Goal: Information Seeking & Learning: Learn about a topic

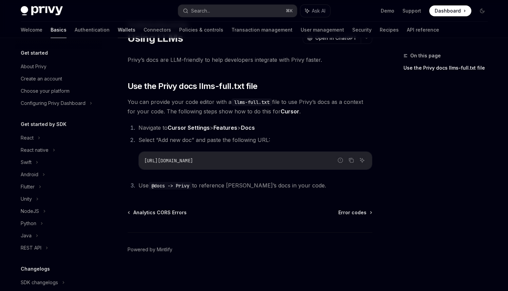
scroll to position [70, 0]
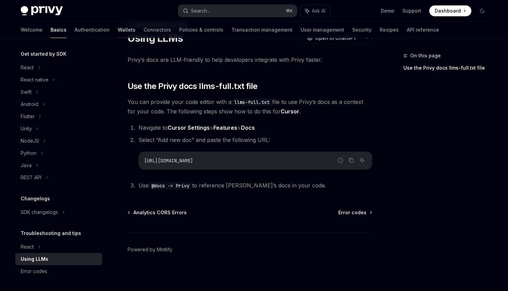
click at [118, 32] on link "Wallets" at bounding box center [127, 30] width 18 height 16
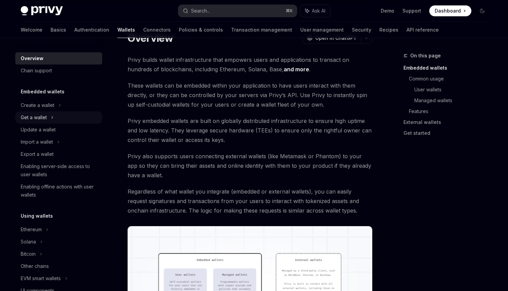
click at [44, 122] on div "Get a wallet" at bounding box center [58, 117] width 87 height 12
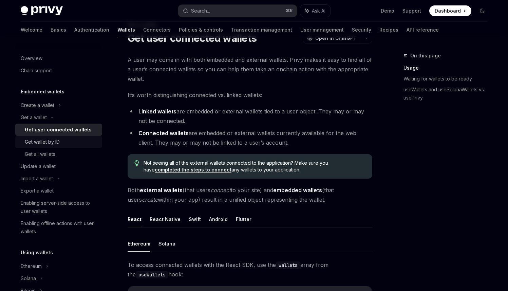
click at [56, 142] on div "Get wallet by ID" at bounding box center [42, 142] width 35 height 8
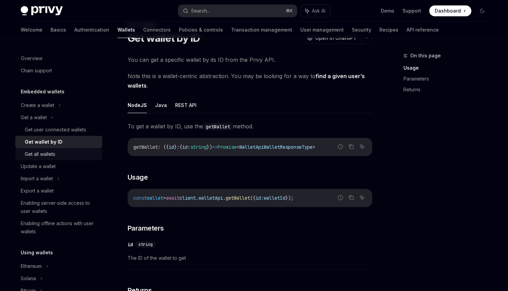
click at [56, 152] on div "Get all wallets" at bounding box center [61, 154] width 73 height 8
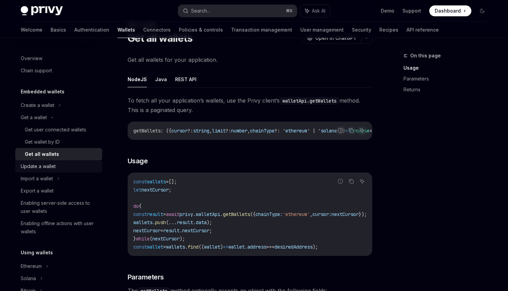
click at [59, 164] on div "Update a wallet" at bounding box center [59, 166] width 77 height 8
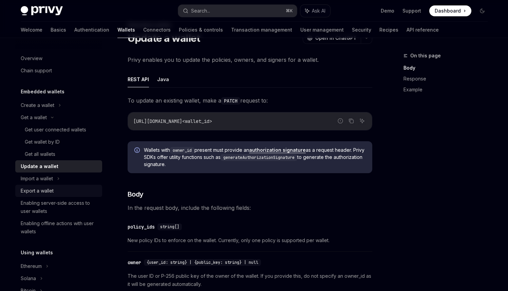
click at [54, 185] on link "Export a wallet" at bounding box center [58, 191] width 87 height 12
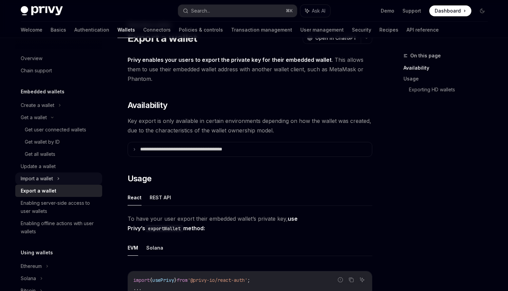
click at [56, 178] on div "Import a wallet" at bounding box center [58, 179] width 87 height 12
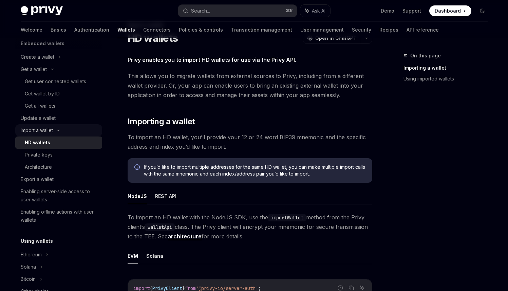
scroll to position [56, 0]
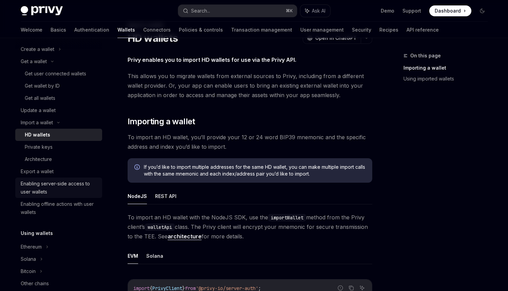
click at [62, 190] on div "Enabling server-side access to user wallets" at bounding box center [59, 188] width 77 height 16
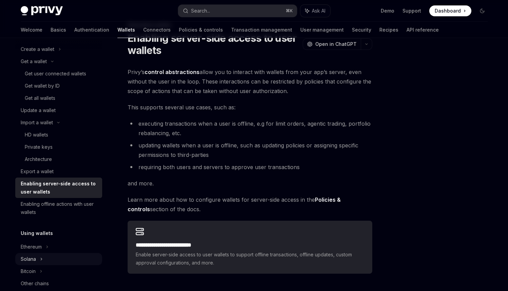
click at [40, 260] on icon at bounding box center [41, 259] width 3 height 8
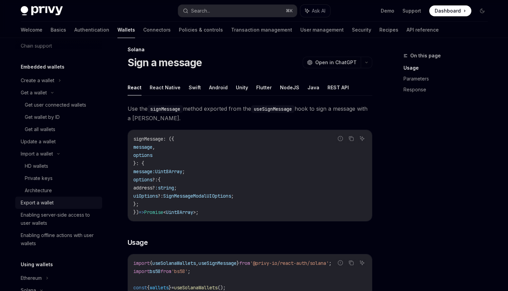
scroll to position [23, 0]
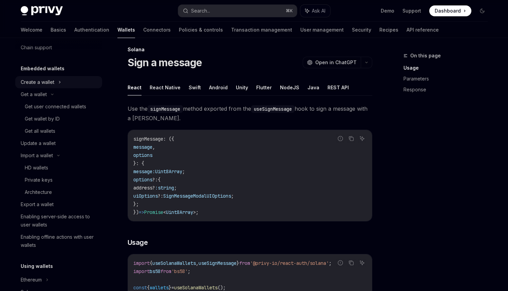
click at [47, 85] on div "Create a wallet" at bounding box center [38, 82] width 34 height 8
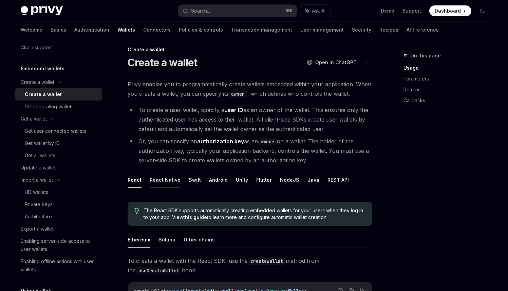
click at [165, 182] on button "React Native" at bounding box center [165, 180] width 31 height 16
click at [162, 242] on button "Solana" at bounding box center [167, 240] width 17 height 16
click at [238, 5] on button "Search... ⌘ K" at bounding box center [237, 11] width 119 height 12
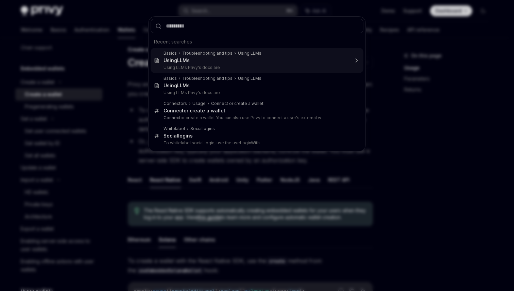
click at [196, 57] on div "Basics Troubleshooting and tips Using LLMs Using LLM s Using LLMs Privy's docs …" at bounding box center [255, 61] width 185 height 20
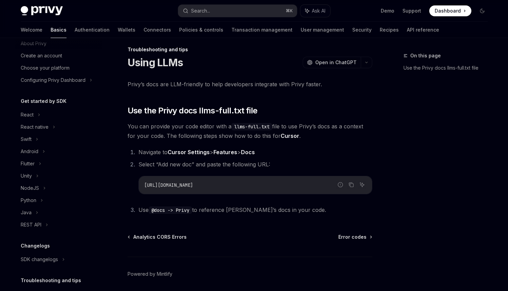
type textarea "*"
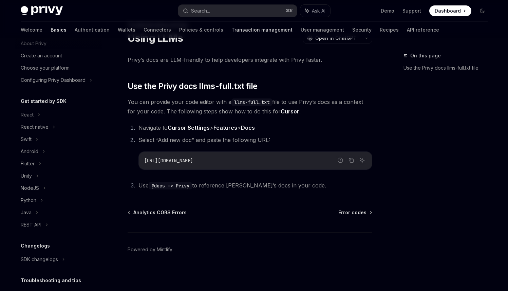
scroll to position [70, 0]
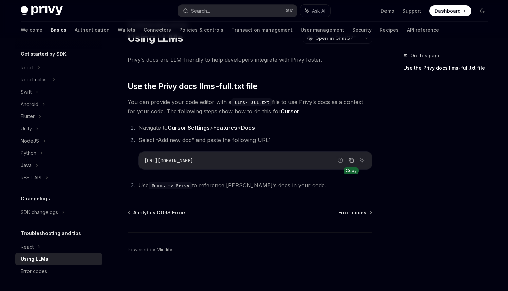
click at [354, 160] on icon "Copy the contents from the code block" at bounding box center [351, 160] width 3 height 3
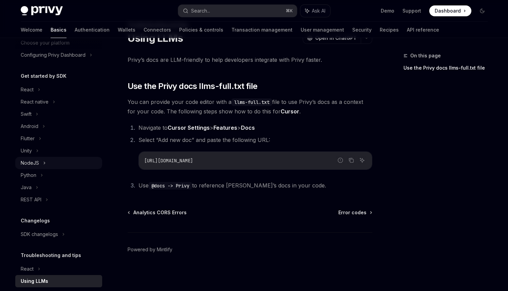
scroll to position [0, 0]
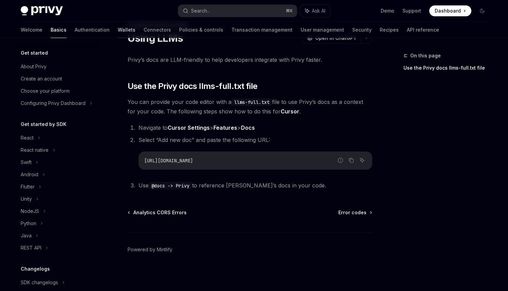
click at [118, 28] on link "Wallets" at bounding box center [127, 30] width 18 height 16
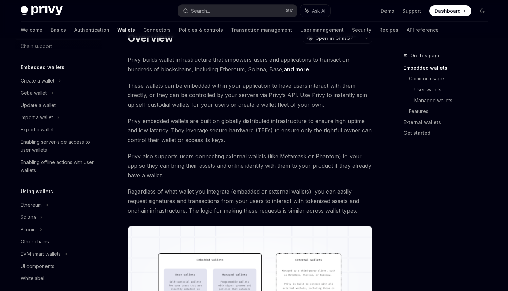
scroll to position [25, 0]
click at [35, 214] on div "Solana" at bounding box center [28, 217] width 15 height 8
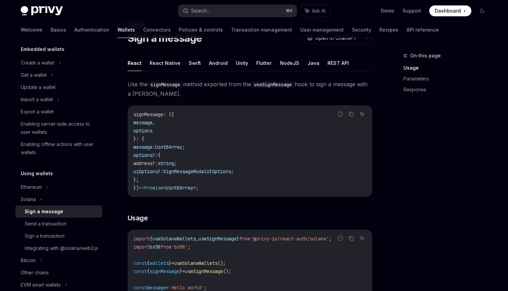
scroll to position [45, 0]
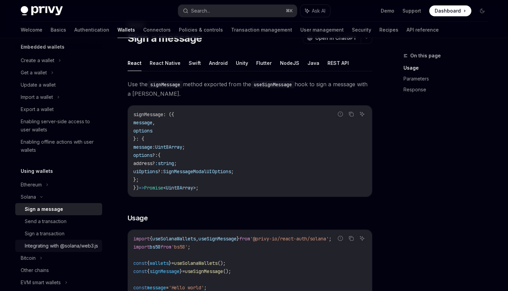
click at [49, 249] on div "Integrating with @solana/web3.js" at bounding box center [61, 246] width 73 height 8
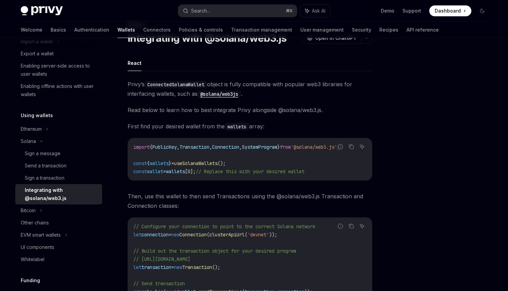
scroll to position [104, 0]
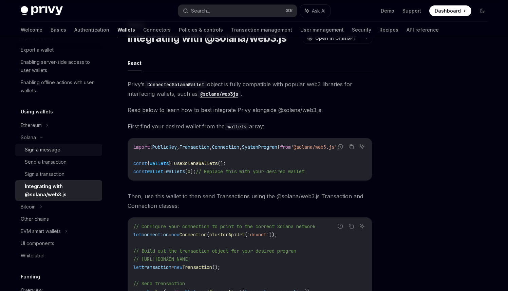
click at [62, 150] on div "Sign a message" at bounding box center [61, 150] width 73 height 8
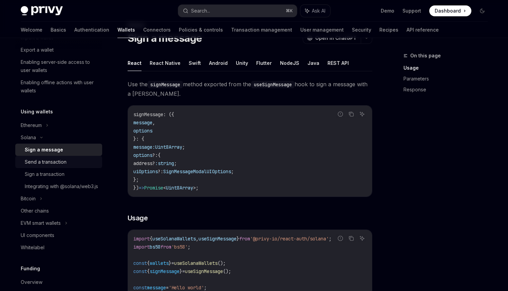
click at [46, 166] on link "Send a transaction" at bounding box center [58, 162] width 87 height 12
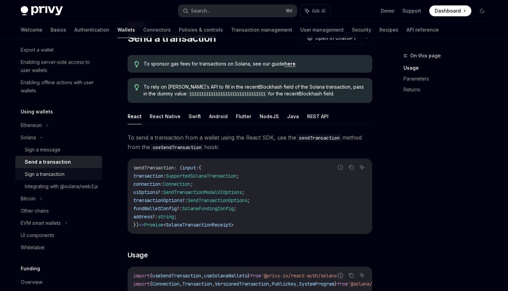
click at [42, 175] on div "Sign a transaction" at bounding box center [45, 174] width 40 height 8
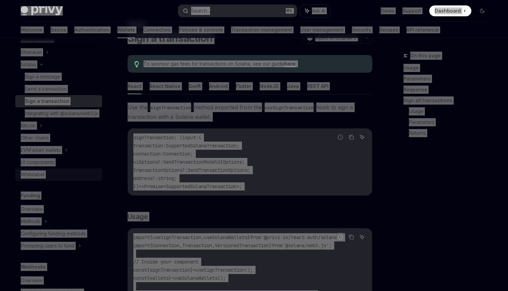
scroll to position [183, 0]
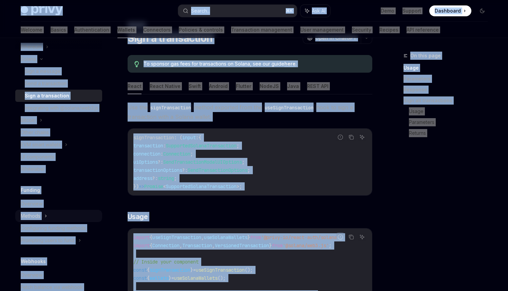
click at [43, 222] on div "Methods" at bounding box center [58, 216] width 87 height 12
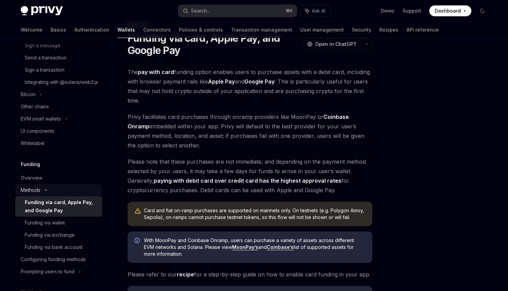
scroll to position [217, 0]
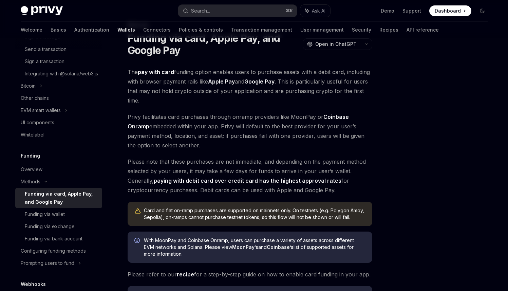
click at [52, 206] on div "Funding via card, Apple Pay, and Google Pay" at bounding box center [61, 198] width 73 height 16
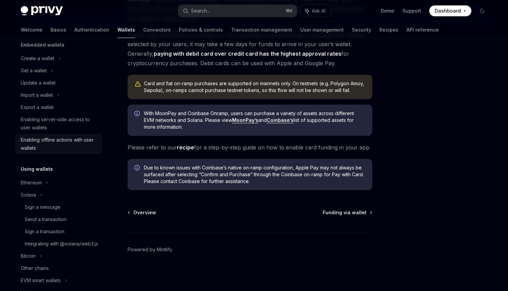
scroll to position [47, 0]
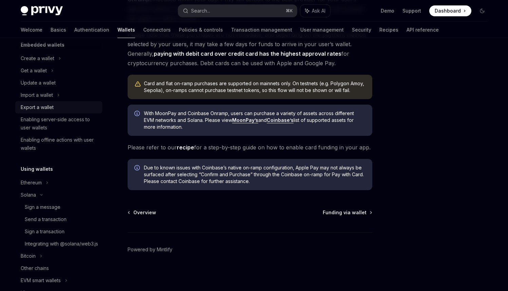
click at [49, 109] on div "Export a wallet" at bounding box center [37, 107] width 33 height 8
type textarea "*"
